Goal: Navigation & Orientation: Go to known website

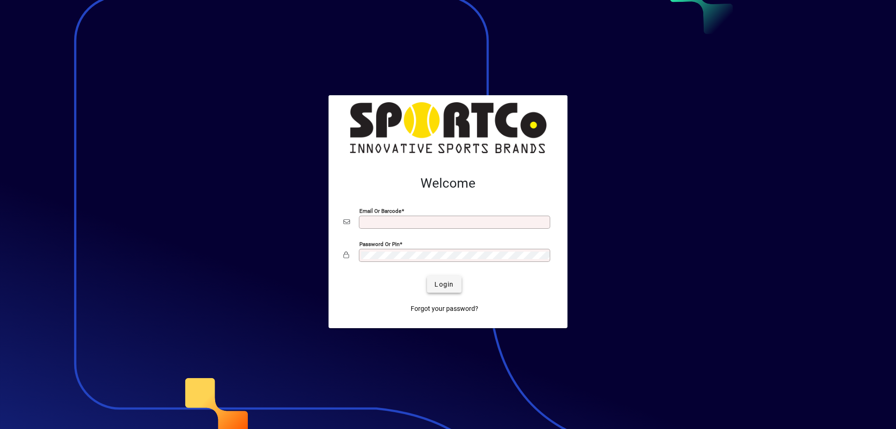
type input "**********"
click at [452, 285] on span "Login" at bounding box center [443, 285] width 19 height 10
